Goal: Information Seeking & Learning: Learn about a topic

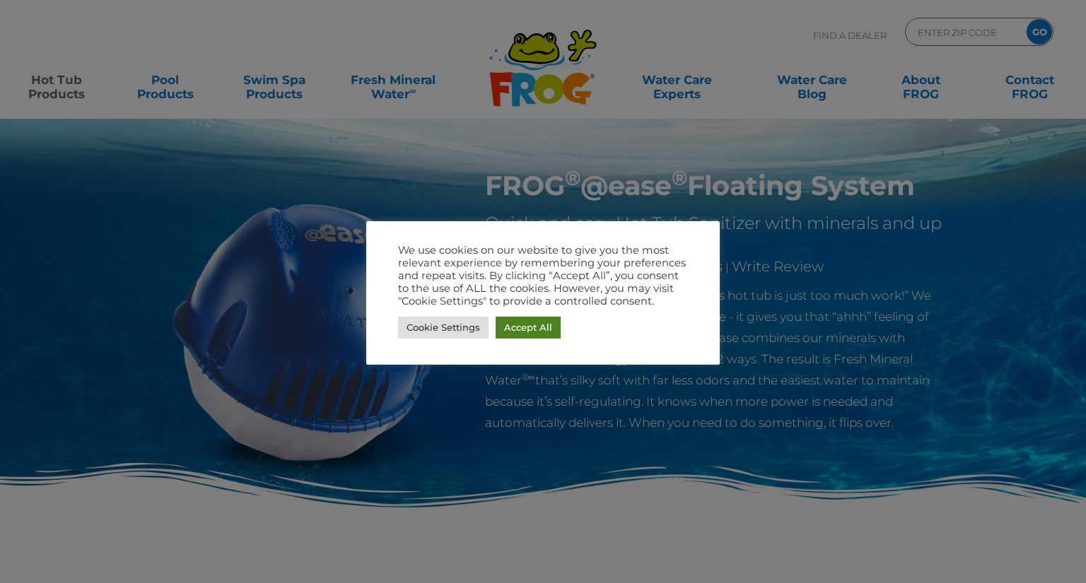
click at [535, 317] on link "Accept All" at bounding box center [528, 328] width 65 height 22
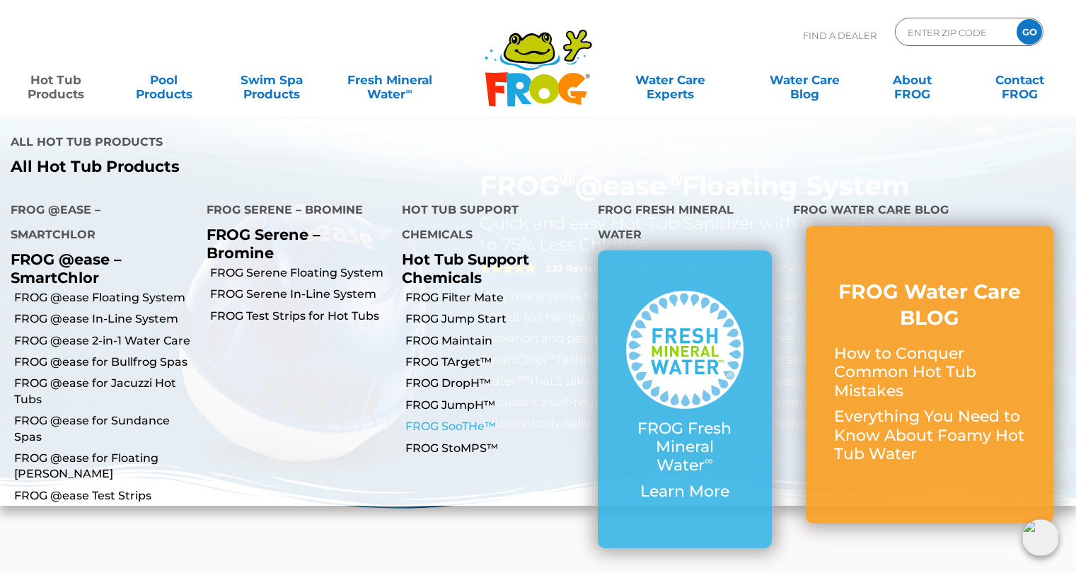
click at [465, 419] on link "FROG SooTHe™" at bounding box center [496, 427] width 182 height 16
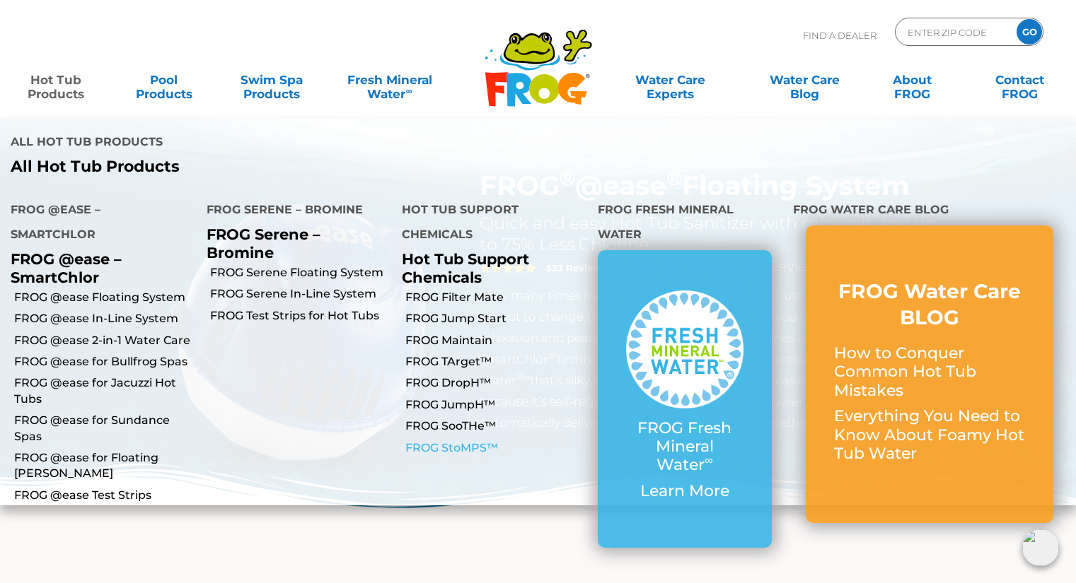
click at [477, 441] on link "FROG StoMPS™" at bounding box center [496, 449] width 182 height 16
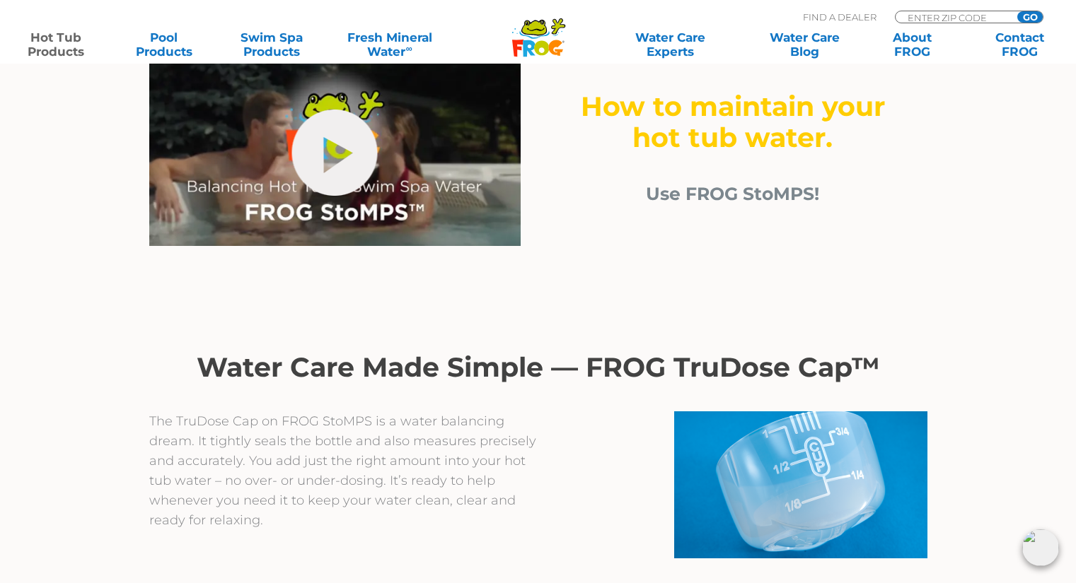
scroll to position [212, 0]
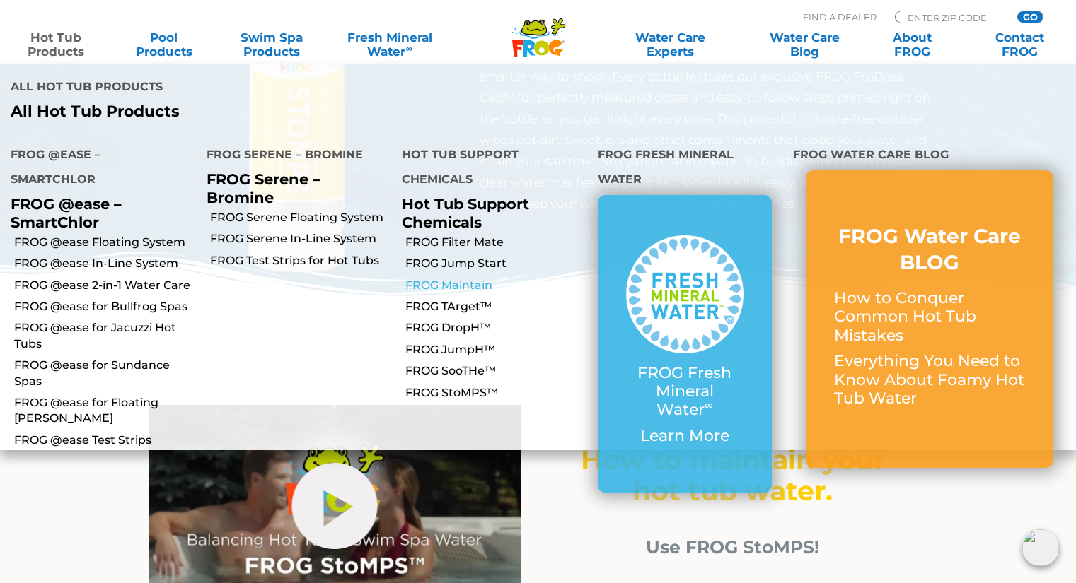
click at [466, 278] on link "FROG Maintain" at bounding box center [496, 286] width 182 height 16
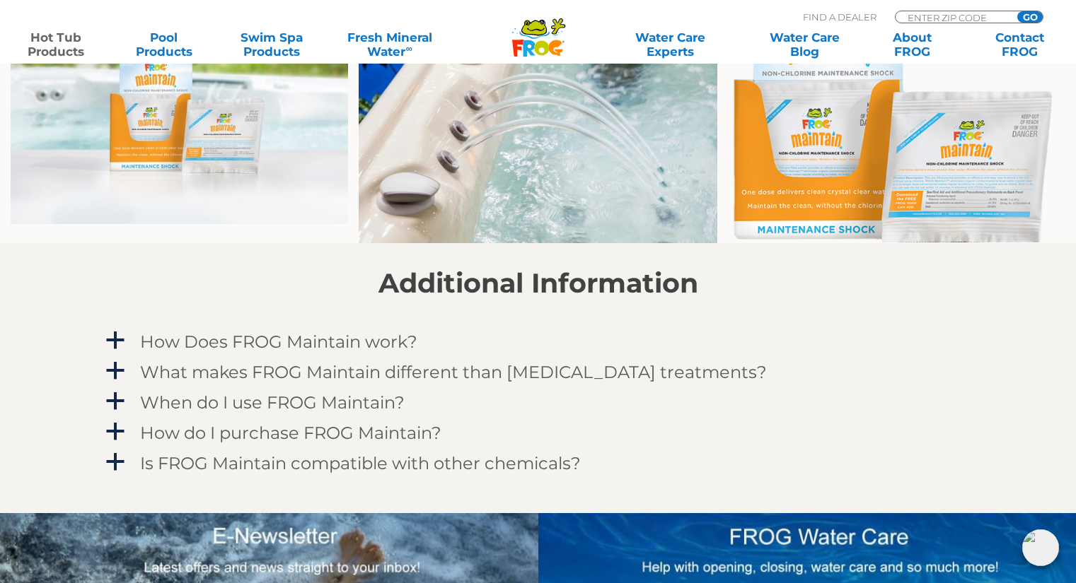
scroll to position [1061, 0]
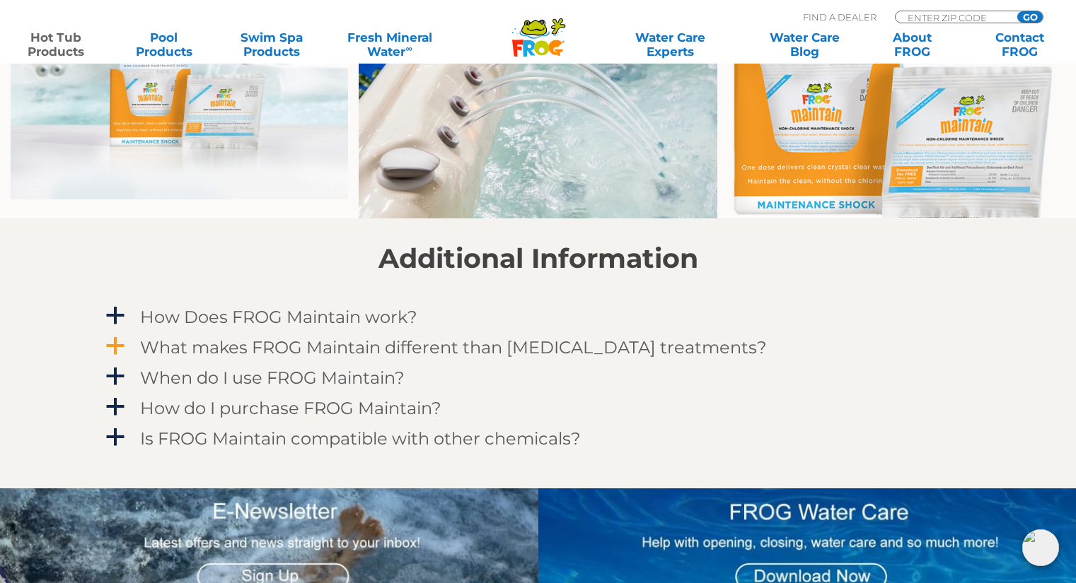
click at [317, 349] on h4 "What makes FROG Maintain different than other shock treatments?" at bounding box center [453, 347] width 627 height 19
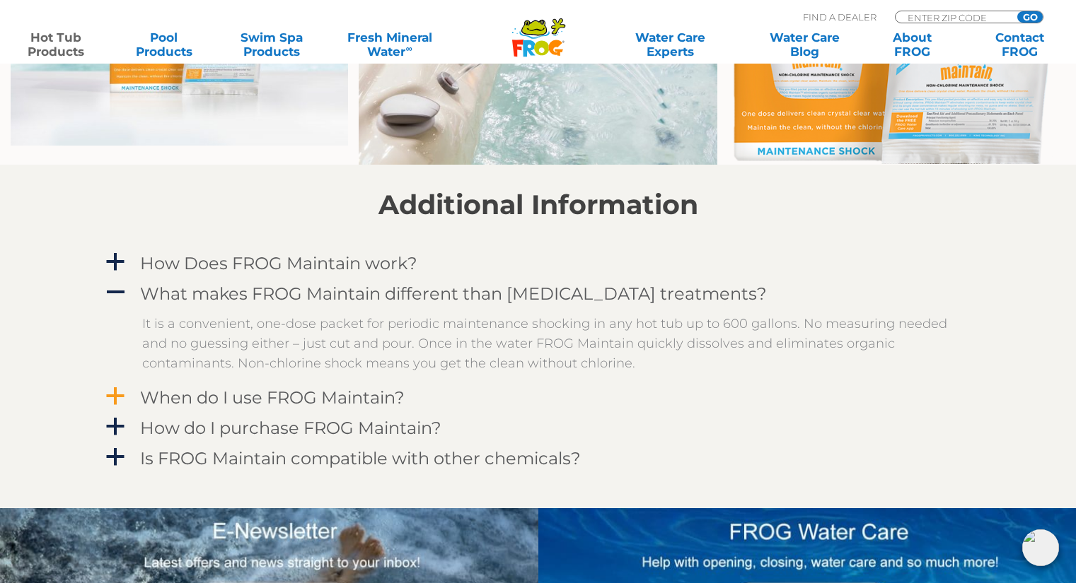
scroll to position [1131, 0]
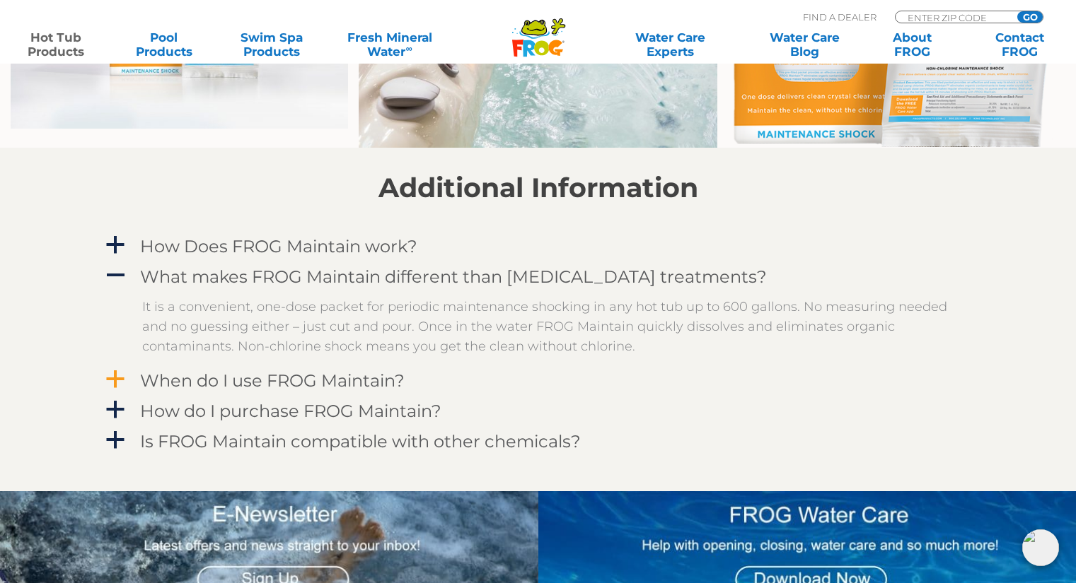
click at [351, 381] on h4 "When do I use FROG Maintain?" at bounding box center [272, 380] width 264 height 19
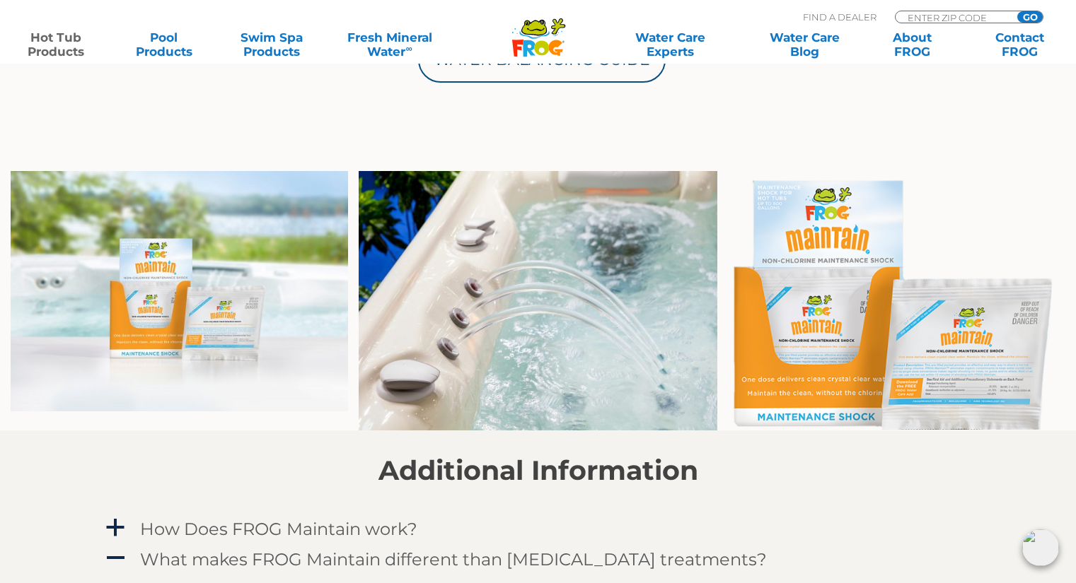
scroll to position [495, 0]
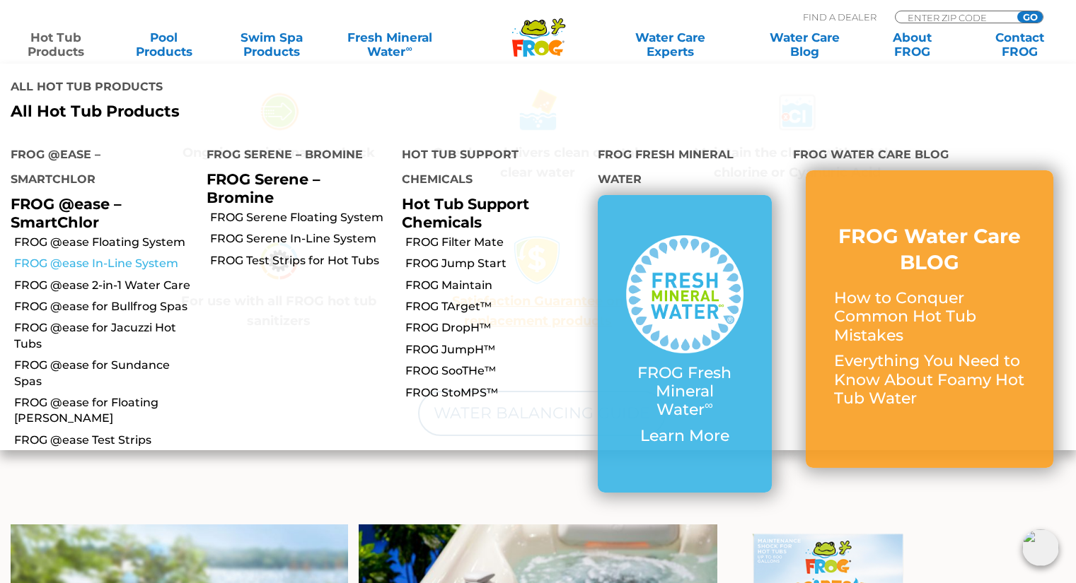
click at [148, 256] on link "FROG @ease In-Line System" at bounding box center [105, 264] width 182 height 16
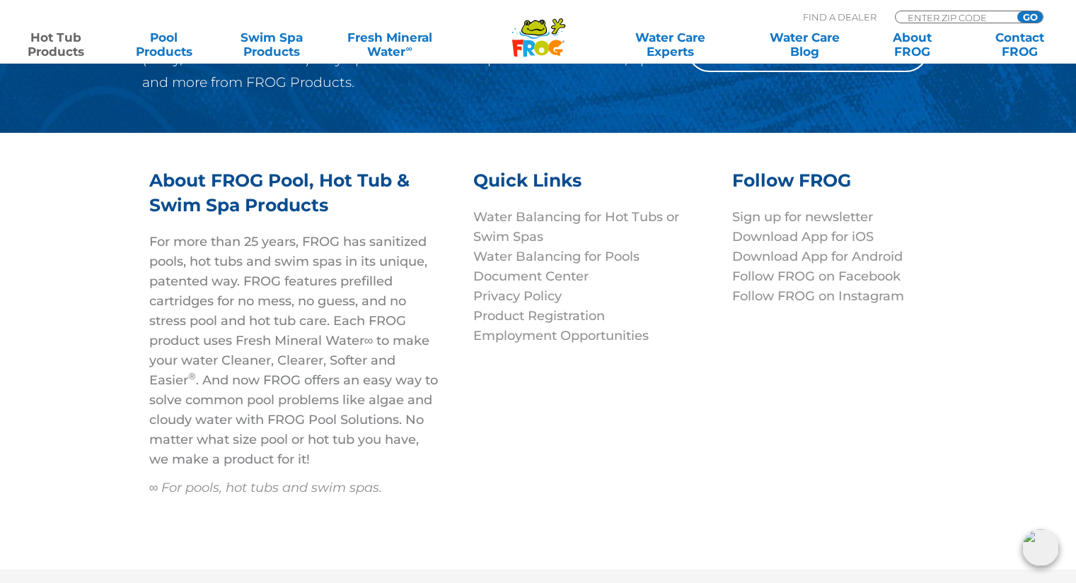
scroll to position [4729, 0]
